Goal: Download file/media

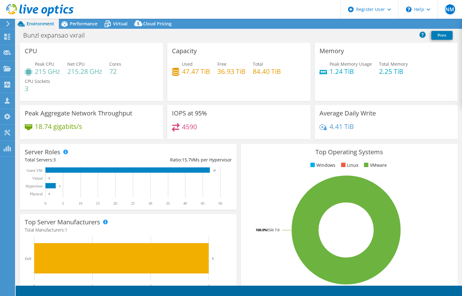
select select "USD"
click at [222, 36] on div "Bunzl expansao vxrail Print" at bounding box center [239, 35] width 446 height 12
drag, startPoint x: 222, startPoint y: 36, endPoint x: 79, endPoint y: 18, distance: 145.0
click at [220, 36] on div "Bunzl expansao vxrail Print" at bounding box center [239, 35] width 446 height 12
click at [75, 23] on span "Performance" at bounding box center [84, 24] width 28 height 6
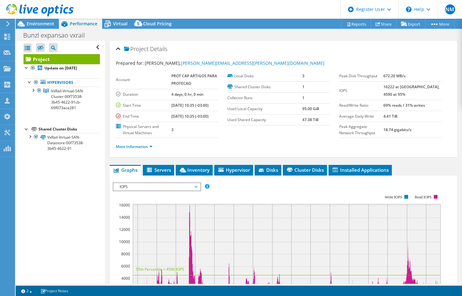
drag, startPoint x: 403, startPoint y: 88, endPoint x: 351, endPoint y: 87, distance: 51.6
click at [351, 87] on tr "IOPS 16222 at [GEOGRAPHIC_DATA], 4590 at 95%" at bounding box center [390, 90] width 102 height 18
click at [346, 23] on icon at bounding box center [348, 24] width 5 height 5
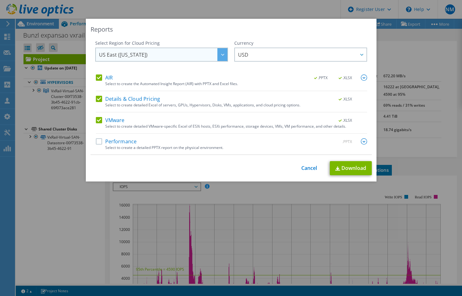
click at [217, 57] on div at bounding box center [222, 54] width 10 height 13
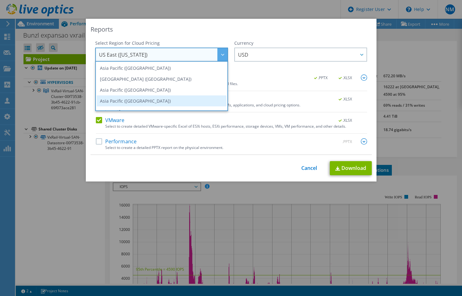
click at [160, 98] on li "Asia Pacific ([GEOGRAPHIC_DATA])" at bounding box center [162, 100] width 130 height 11
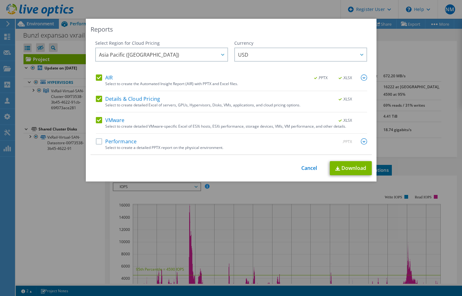
click at [97, 142] on label "Performance" at bounding box center [116, 141] width 41 height 6
click at [0, 0] on input "Performance" at bounding box center [0, 0] width 0 height 0
click at [352, 172] on link "Download" at bounding box center [351, 168] width 42 height 14
drag, startPoint x: 399, startPoint y: 221, endPoint x: 304, endPoint y: 124, distance: 135.9
click at [399, 221] on div "Reports Select Region for Cloud Pricing Asia Pacific ([GEOGRAPHIC_DATA]) [GEOGR…" at bounding box center [231, 148] width 462 height 258
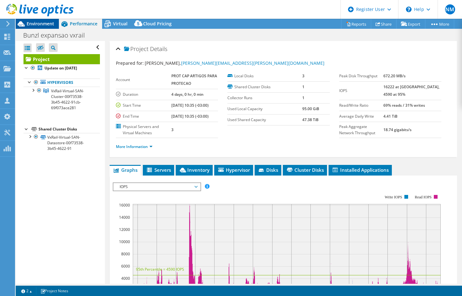
click at [25, 24] on icon at bounding box center [21, 23] width 11 height 11
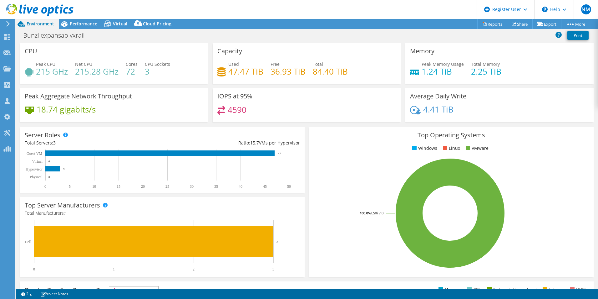
click at [197, 78] on div "Peak CPU 215 GHz Net CPU 215.28 GHz Cores 72 CPU Sockets 3" at bounding box center [114, 71] width 179 height 20
click at [357, 104] on div "IOPS at 95% 4590" at bounding box center [307, 105] width 188 height 34
drag, startPoint x: 322, startPoint y: 120, endPoint x: 577, endPoint y: 115, distance: 255.4
click at [322, 120] on div "IOPS at 95% 4590" at bounding box center [307, 105] width 188 height 34
click at [297, 92] on div "IOPS at 95% 4590" at bounding box center [307, 105] width 188 height 34
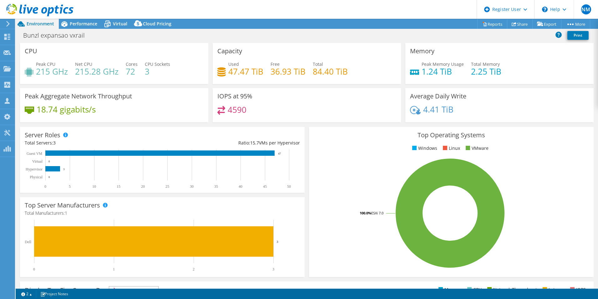
drag, startPoint x: 292, startPoint y: 116, endPoint x: 478, endPoint y: 108, distance: 186.7
click at [292, 116] on div "4590" at bounding box center [306, 112] width 179 height 13
click at [79, 23] on span "Performance" at bounding box center [84, 24] width 28 height 6
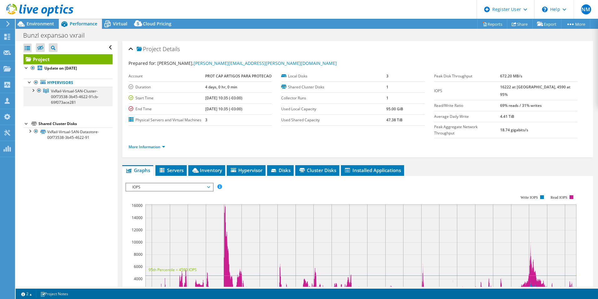
click at [34, 91] on div at bounding box center [33, 90] width 6 height 6
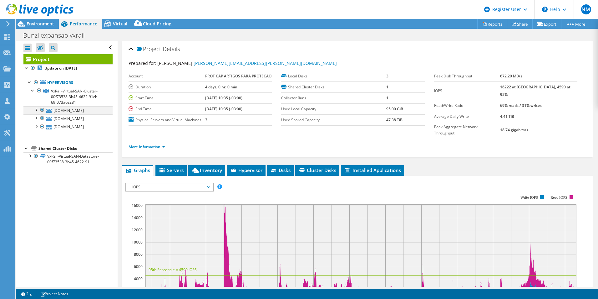
click at [37, 107] on div at bounding box center [36, 109] width 6 height 6
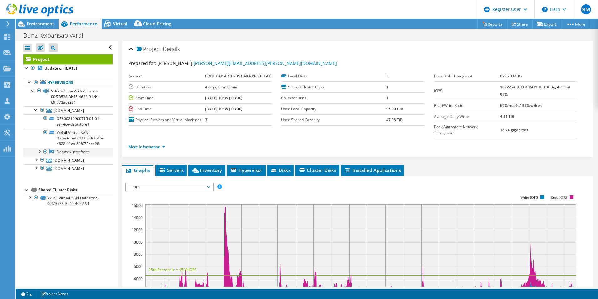
click at [39, 154] on div at bounding box center [39, 151] width 6 height 6
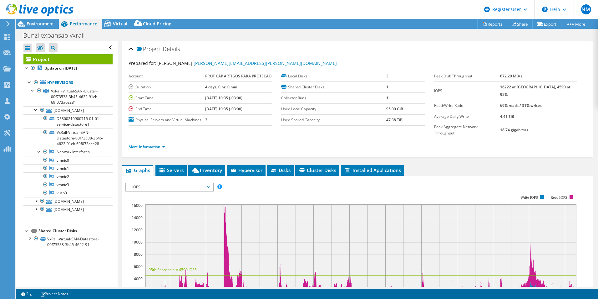
click at [461, 180] on div "Project Details Prepared for: [PERSON_NAME], [PERSON_NAME][EMAIL_ADDRESS][PERSO…" at bounding box center [358, 240] width 480 height 398
